Goal: Information Seeking & Learning: Learn about a topic

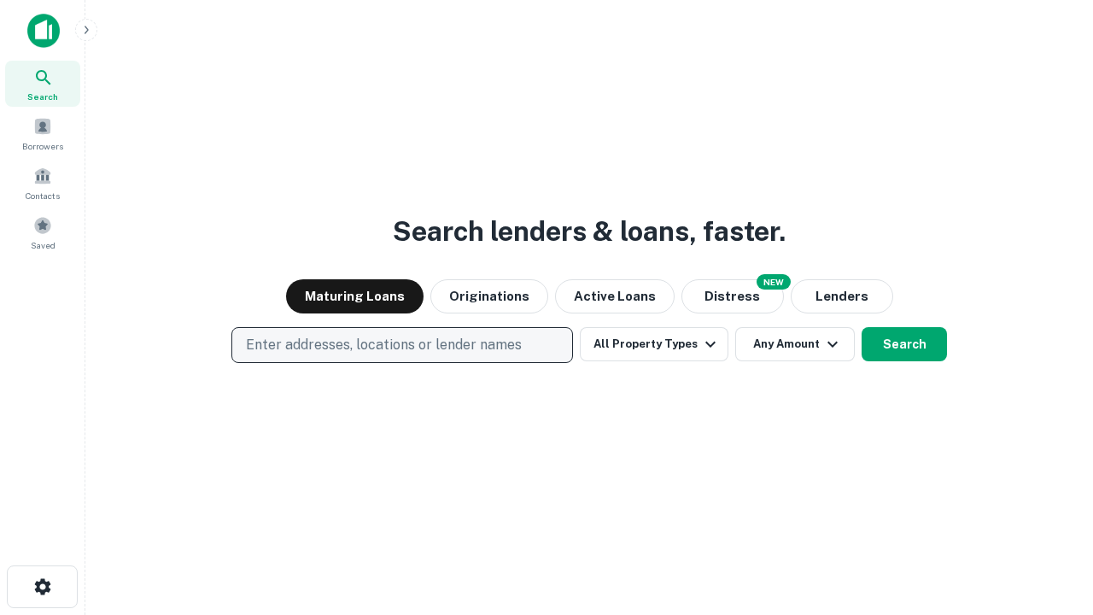
click at [401, 345] on p "Enter addresses, locations or lender names" at bounding box center [384, 345] width 276 height 20
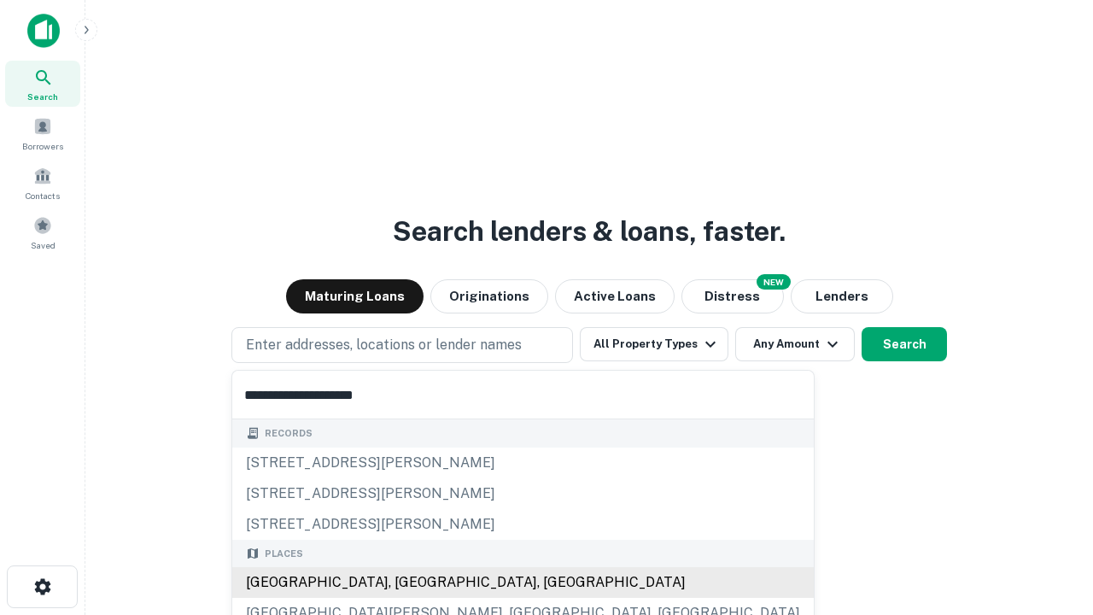
click at [408, 582] on div "[GEOGRAPHIC_DATA], [GEOGRAPHIC_DATA], [GEOGRAPHIC_DATA]" at bounding box center [522, 582] width 581 height 31
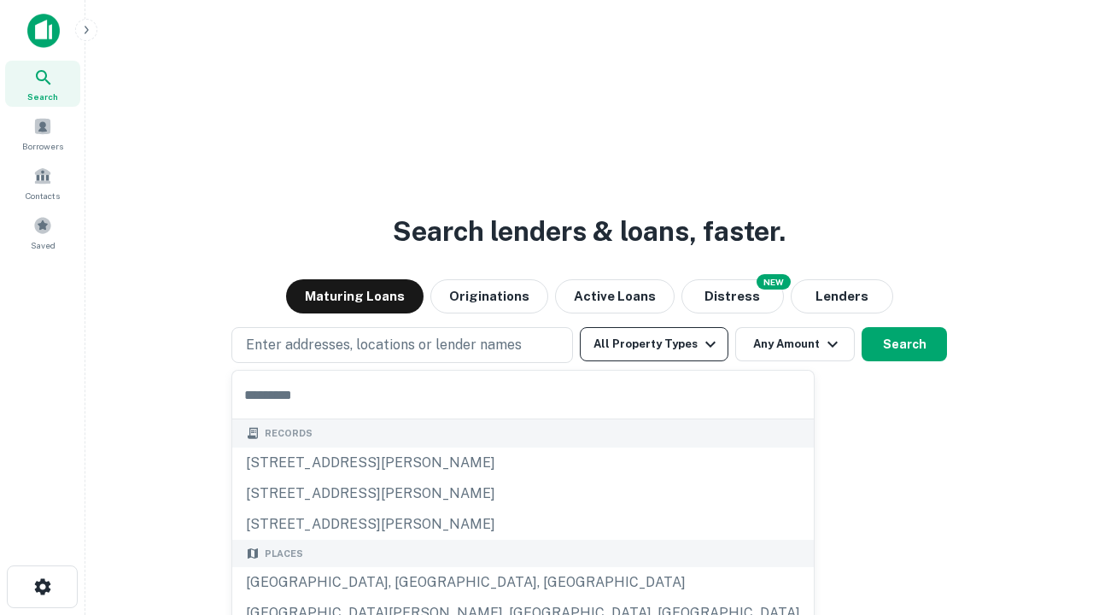
click at [654, 344] on button "All Property Types" at bounding box center [654, 344] width 149 height 34
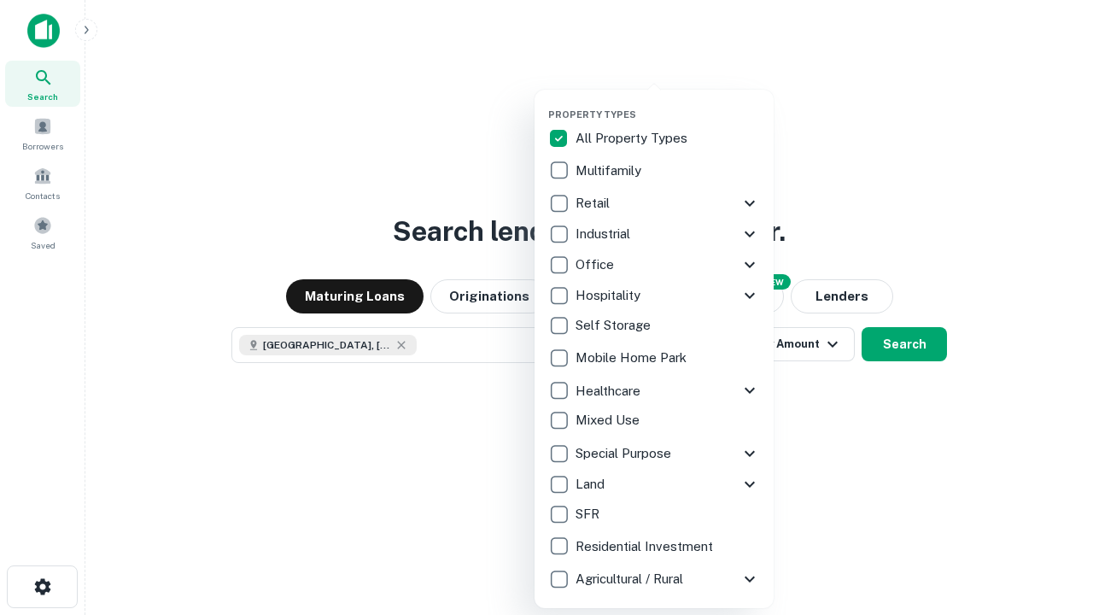
click at [668, 103] on button "button" at bounding box center [667, 103] width 239 height 1
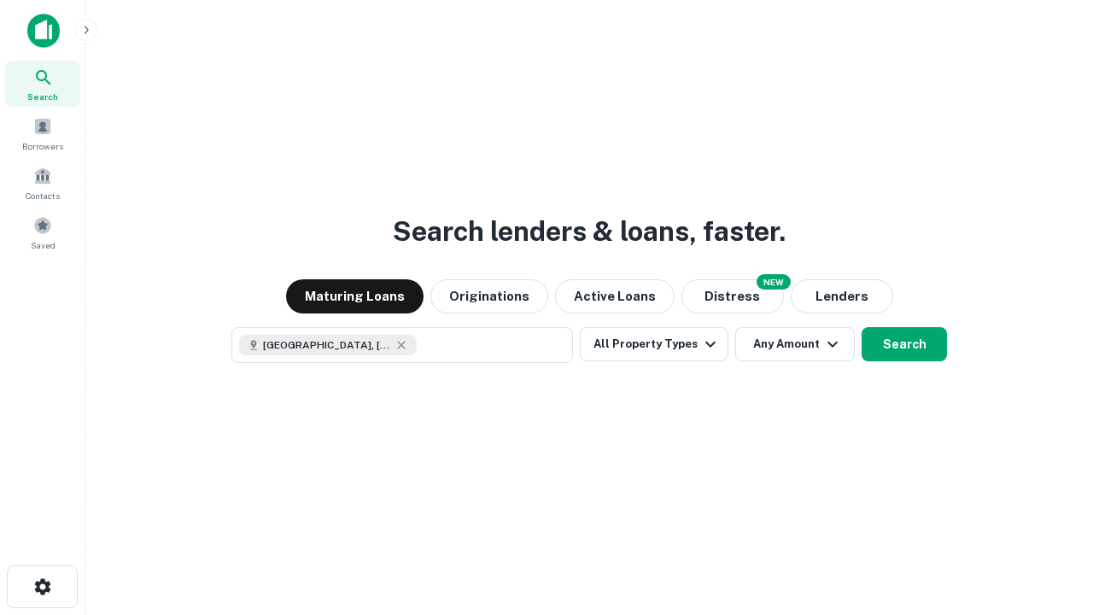
scroll to position [27, 0]
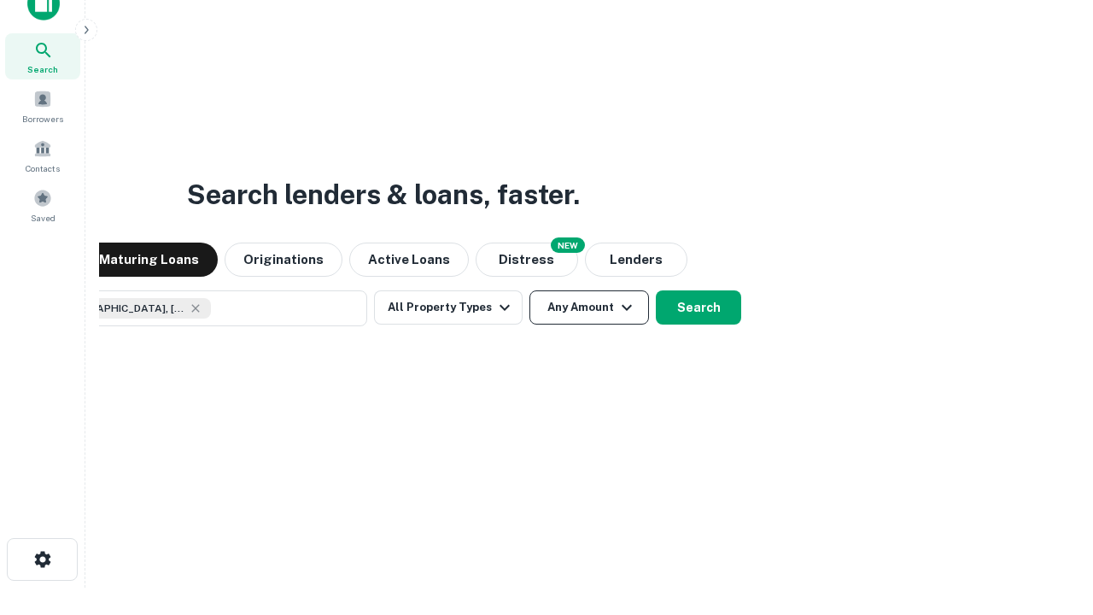
click at [529, 290] on button "Any Amount" at bounding box center [589, 307] width 120 height 34
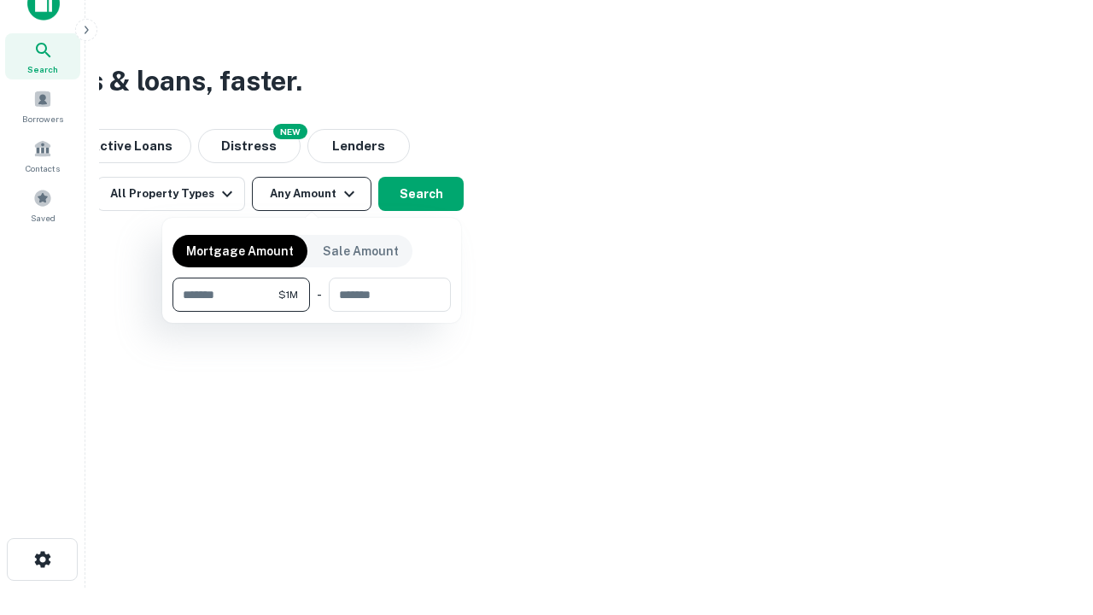
type input "*******"
click at [312, 312] on button "button" at bounding box center [311, 312] width 278 height 1
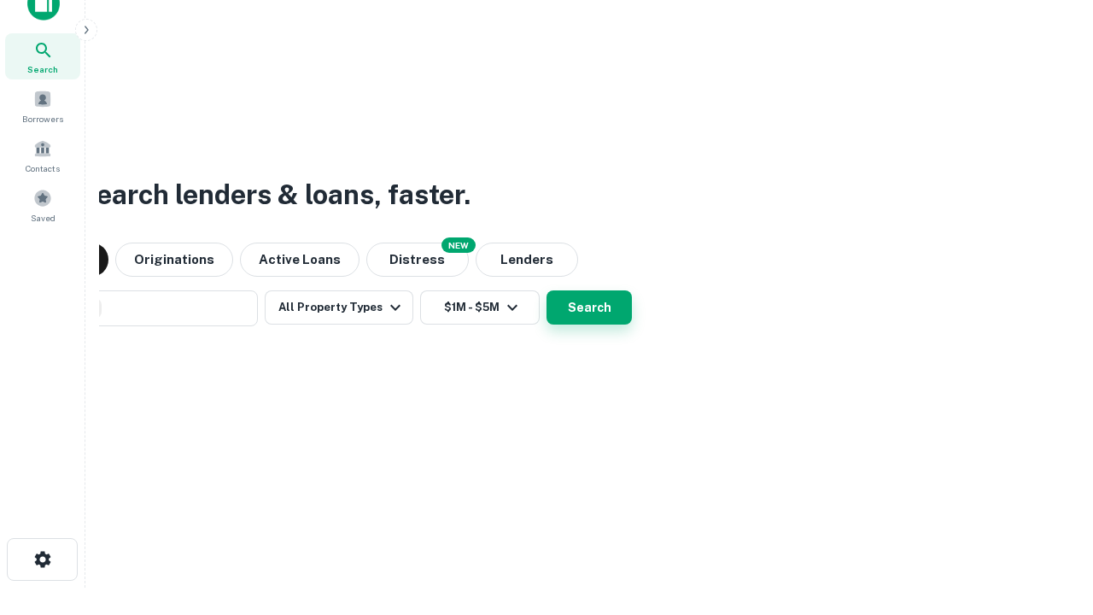
click at [546, 290] on button "Search" at bounding box center [588, 307] width 85 height 34
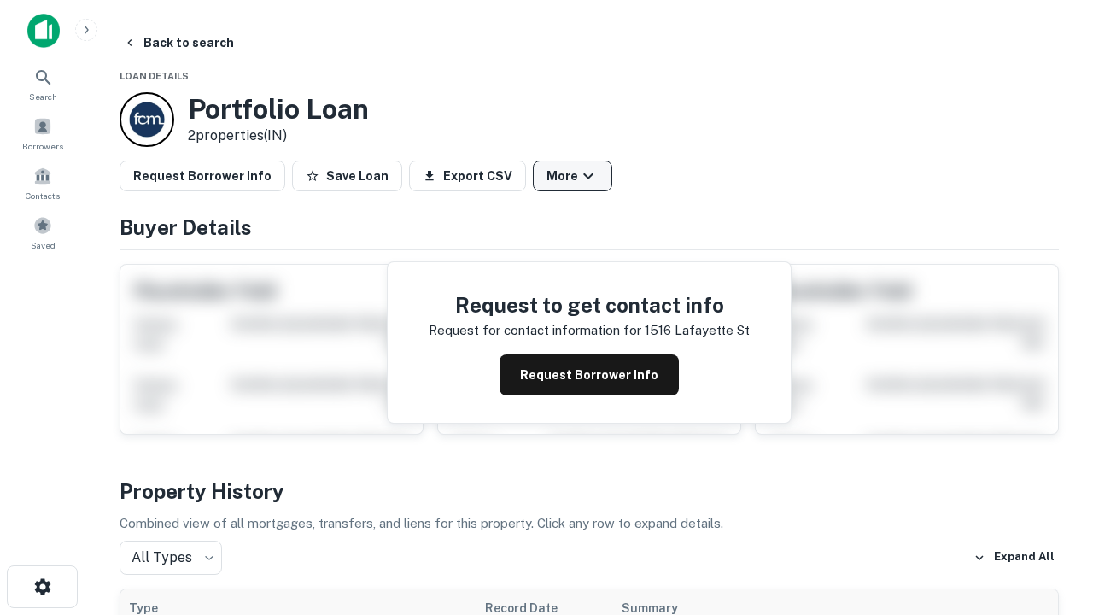
click at [572, 176] on button "More" at bounding box center [572, 175] width 79 height 31
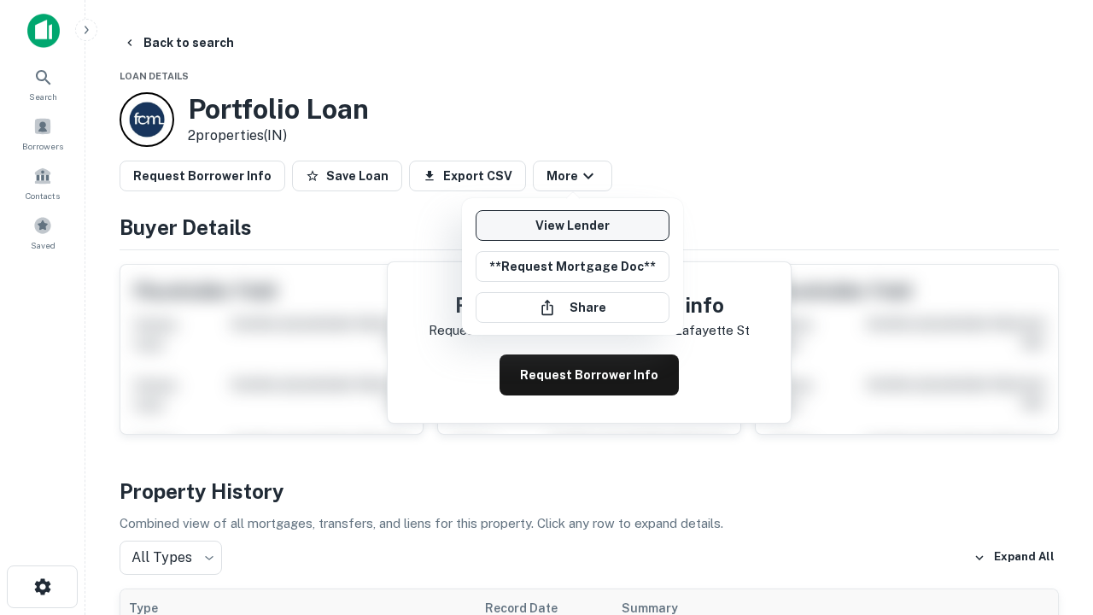
click at [572, 225] on link "View Lender" at bounding box center [572, 225] width 194 height 31
